Goal: Information Seeking & Learning: Learn about a topic

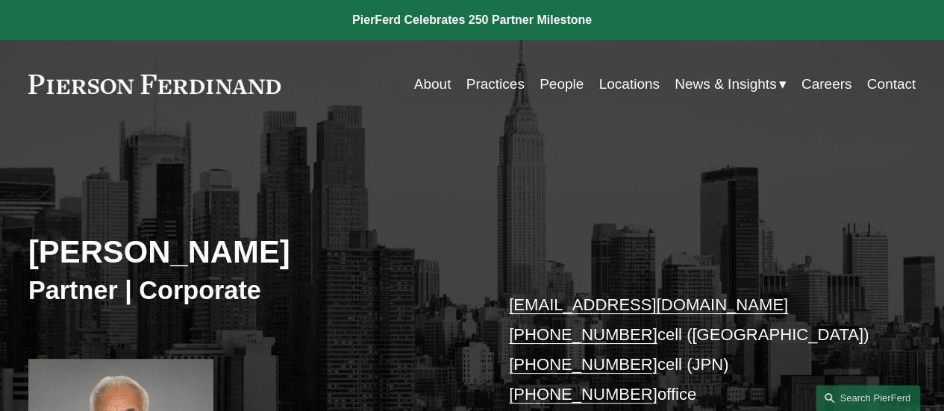
drag, startPoint x: 28, startPoint y: 68, endPoint x: 289, endPoint y: 87, distance: 261.8
click at [289, 87] on div "Skip to Content About Practices People Locations" at bounding box center [472, 84] width 944 height 88
drag, startPoint x: 289, startPoint y: 87, endPoint x: 31, endPoint y: 83, distance: 257.5
click at [31, 83] on div "About Practices People Locations News & Insights News" at bounding box center [471, 84] width 887 height 28
click at [79, 92] on link at bounding box center [154, 84] width 252 height 19
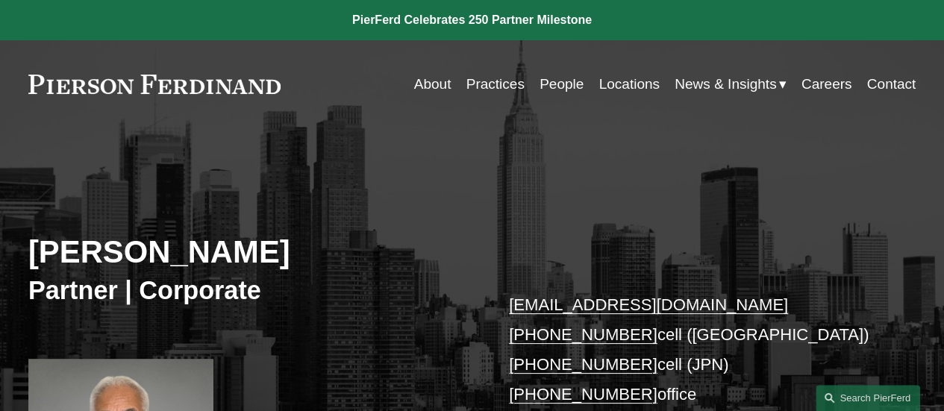
click at [290, 13] on link at bounding box center [472, 20] width 944 height 40
click at [303, 4] on link at bounding box center [472, 20] width 944 height 40
click at [387, 221] on div "Kenju Watanabe Partner | Corporate kenju.watanabe@pierferd.com +1.646.785.5191 …" at bounding box center [472, 341] width 944 height 369
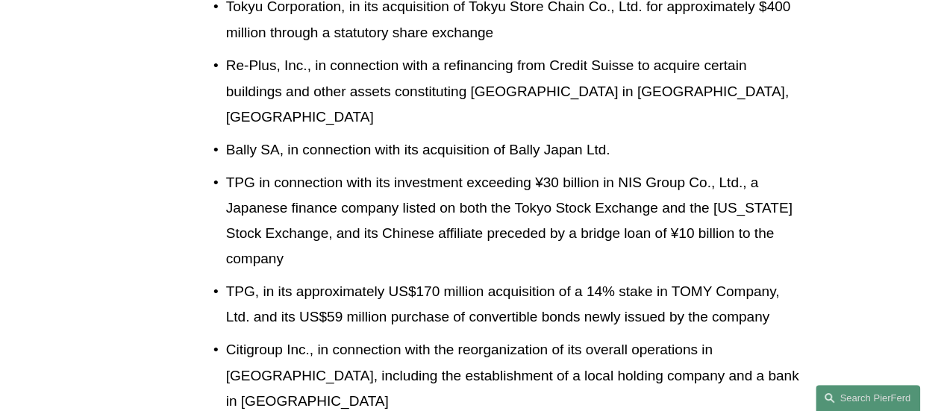
scroll to position [1580, 0]
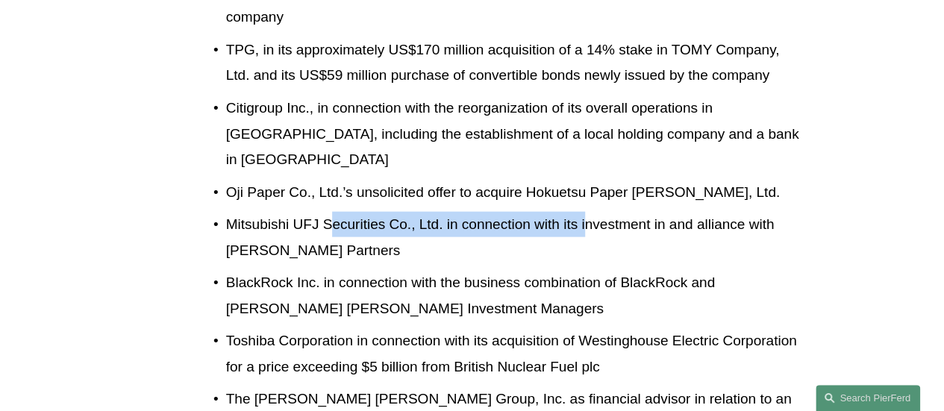
drag, startPoint x: 331, startPoint y: 187, endPoint x: 595, endPoint y: 187, distance: 264.2
click at [595, 212] on p "Mitsubishi UFJ Securities Co., Ltd. in connection with its investment in and al…" at bounding box center [515, 237] width 579 height 51
drag, startPoint x: 445, startPoint y: 186, endPoint x: 496, endPoint y: 187, distance: 50.7
click at [496, 212] on p "Mitsubishi UFJ Securities Co., Ltd. in connection with its investment in and al…" at bounding box center [515, 237] width 579 height 51
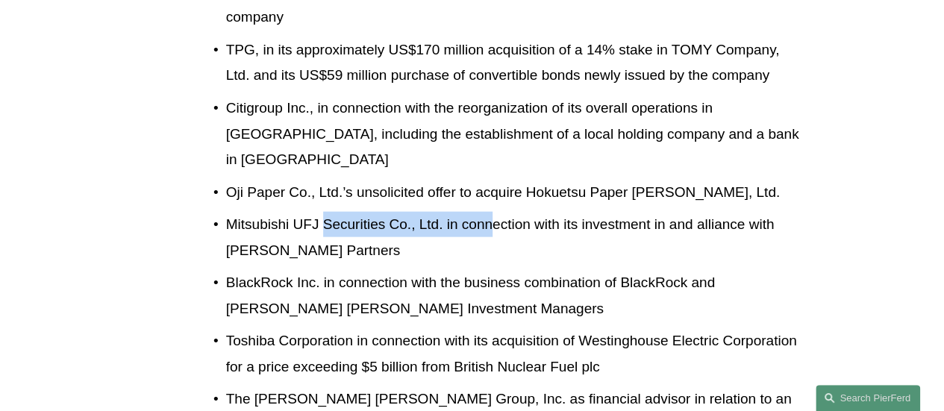
click at [496, 212] on p "Mitsubishi UFJ Securities Co., Ltd. in connection with its investment in and al…" at bounding box center [515, 237] width 579 height 51
drag, startPoint x: 496, startPoint y: 187, endPoint x: 219, endPoint y: 187, distance: 276.8
click at [226, 212] on p "Mitsubishi UFJ Securities Co., Ltd. in connection with its investment in and al…" at bounding box center [515, 237] width 579 height 51
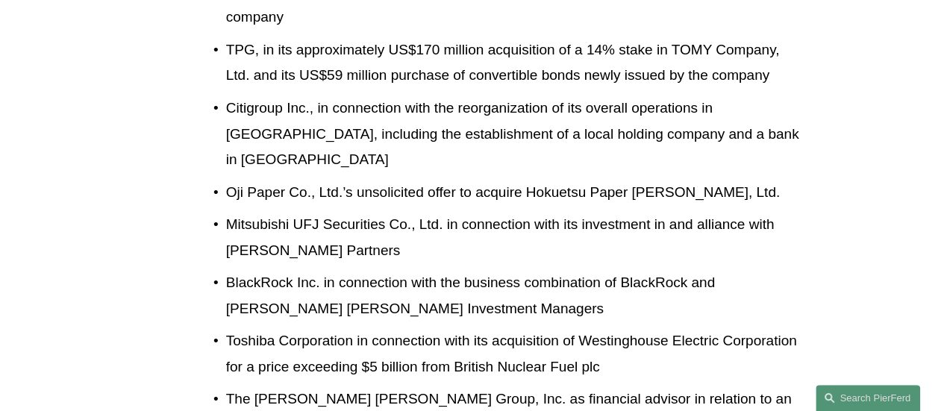
drag, startPoint x: 472, startPoint y: 212, endPoint x: 595, endPoint y: 222, distance: 123.5
click at [588, 222] on ul "A number of acquisitions of Japanese companies by private equity investment fun…" at bounding box center [509, 209] width 592 height 1908
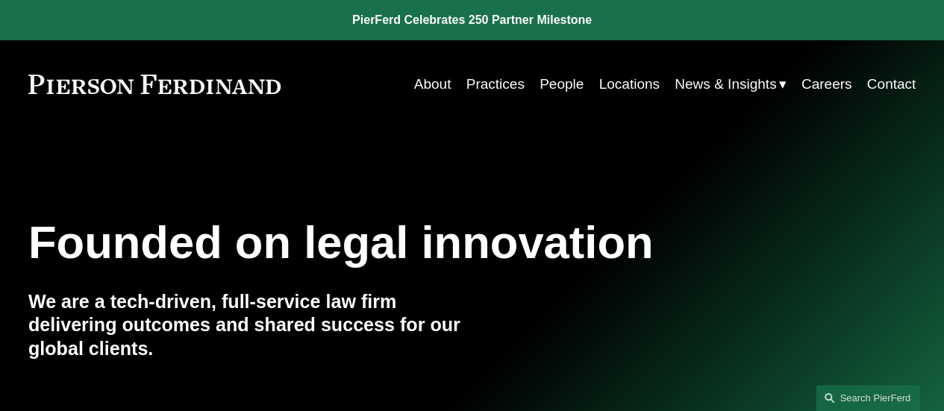
click at [316, 245] on h1 "Founded on legal innovation" at bounding box center [397, 242] width 739 height 52
